Goal: Information Seeking & Learning: Learn about a topic

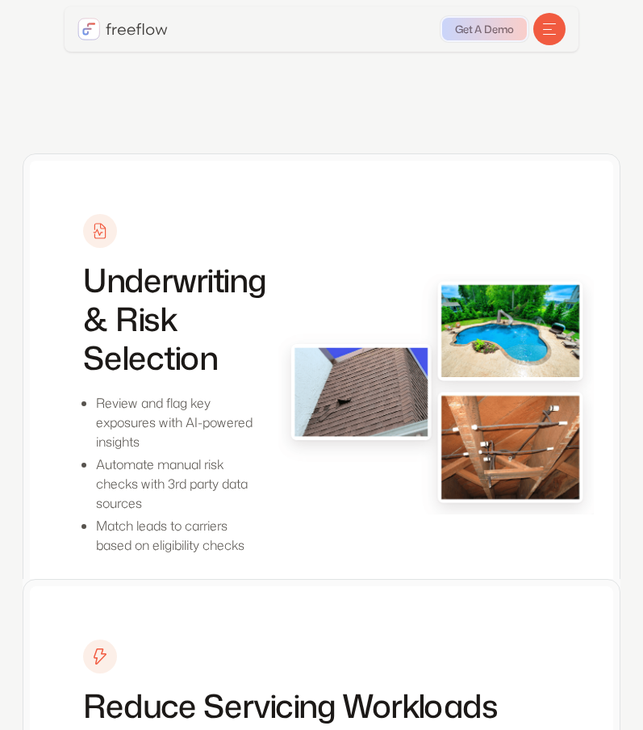
scroll to position [2213, 0]
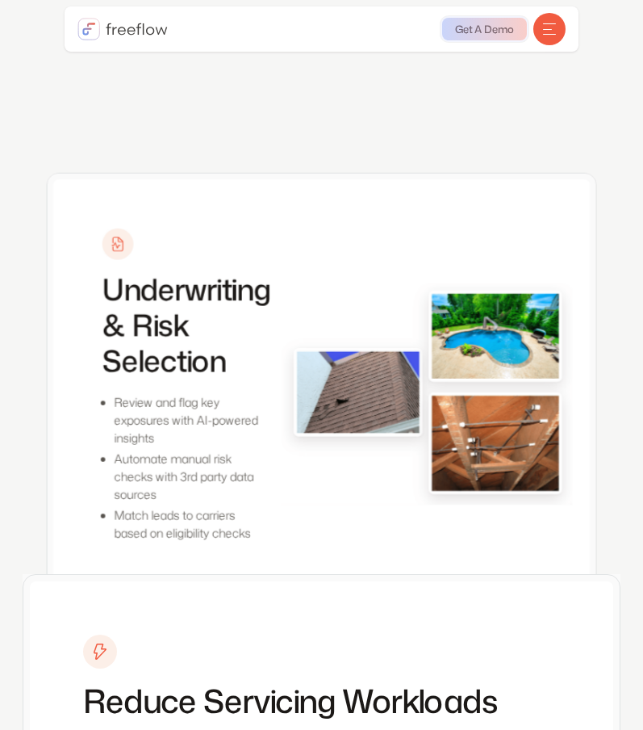
click at [562, 23] on div "menu" at bounding box center [549, 29] width 32 height 32
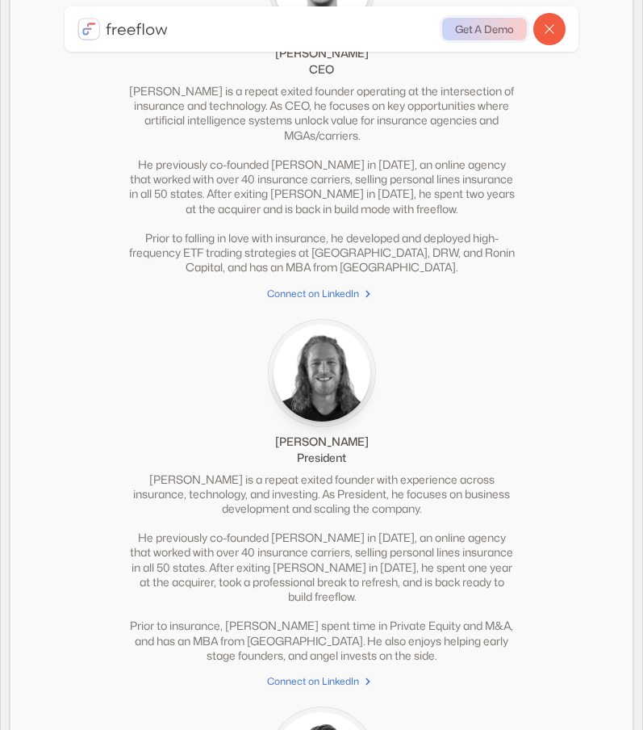
scroll to position [4691, 0]
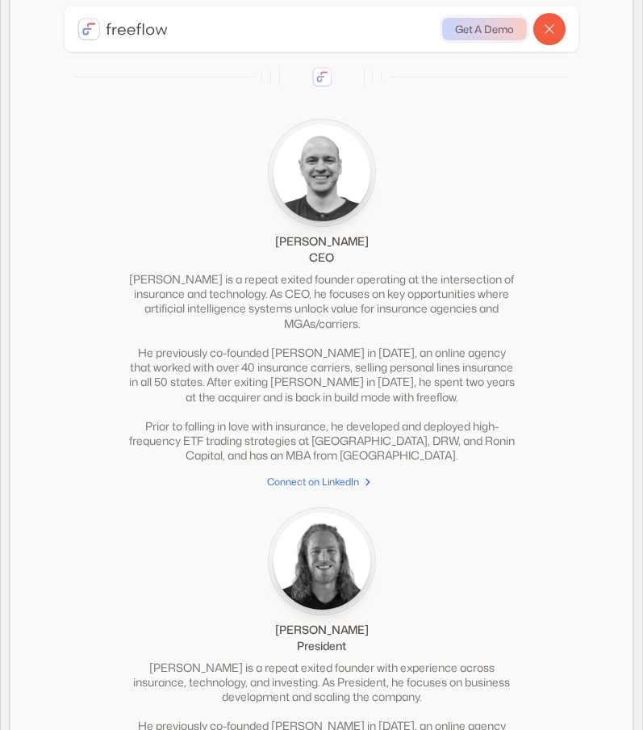
click at [113, 20] on img "home" at bounding box center [122, 29] width 90 height 23
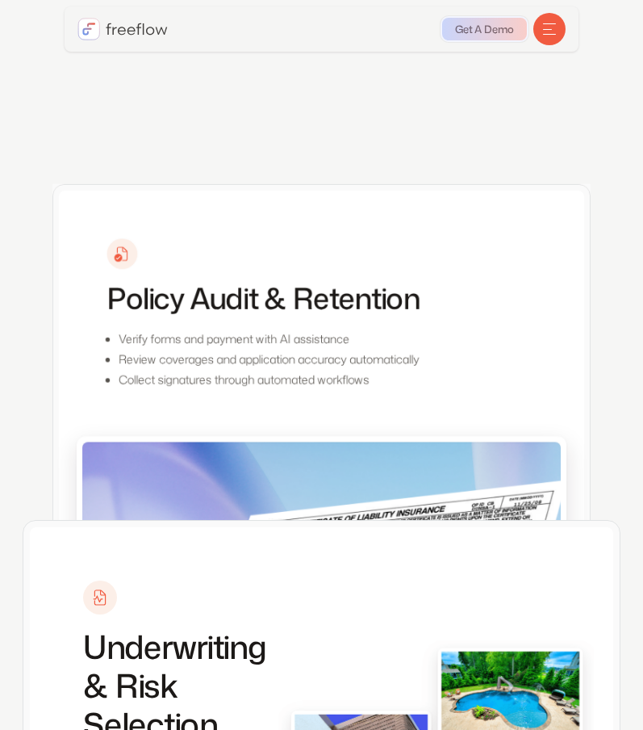
scroll to position [1427, 0]
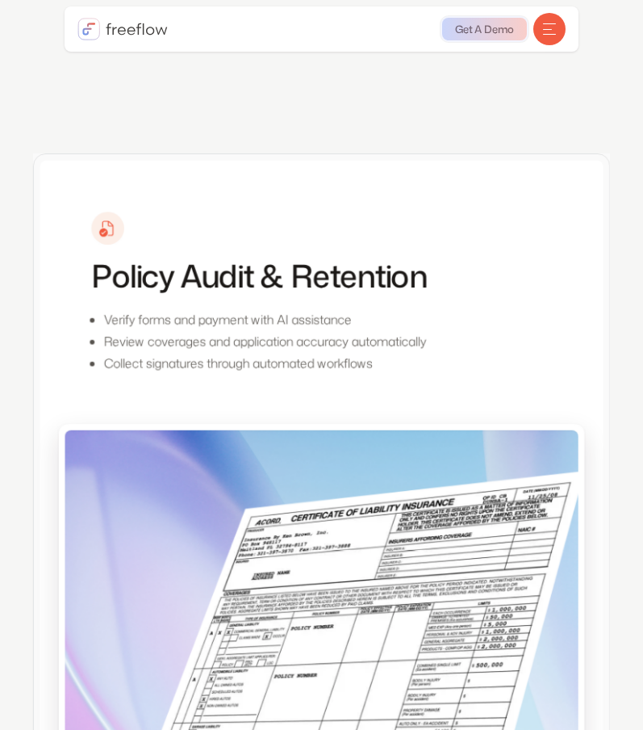
click at [542, 25] on div "menu" at bounding box center [549, 29] width 32 height 32
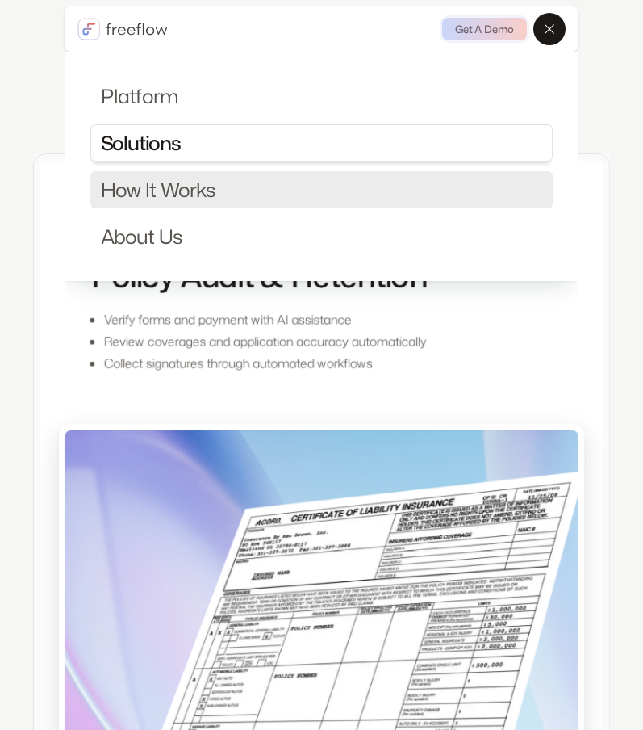
click at [190, 187] on link "How It Works" at bounding box center [321, 189] width 463 height 37
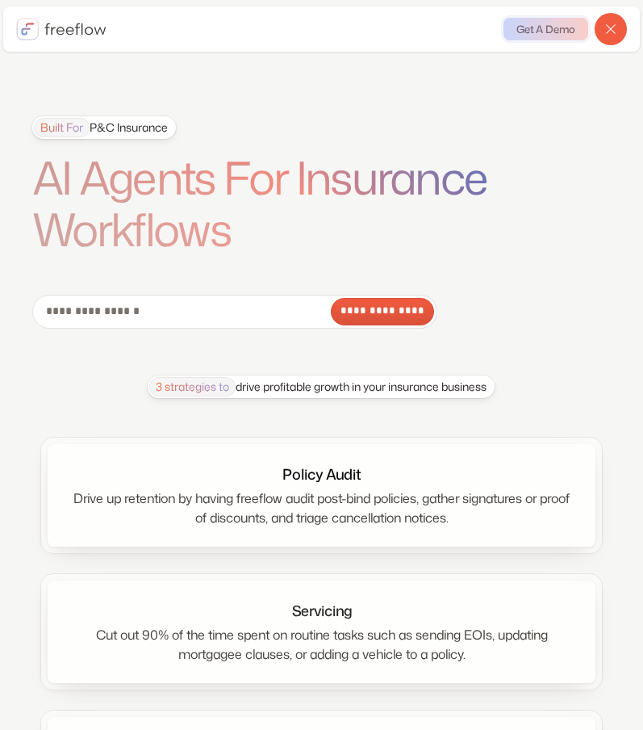
click at [132, 132] on div "Built For P&C Insurance" at bounding box center [101, 127] width 134 height 19
